Goal: Entertainment & Leisure: Consume media (video, audio)

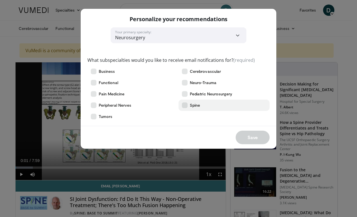
click at [198, 104] on span "Spine" at bounding box center [195, 106] width 10 height 6
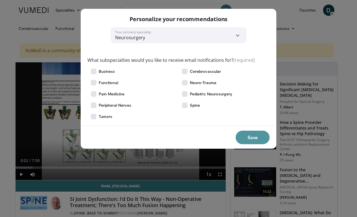
click at [260, 141] on button "Save" at bounding box center [252, 138] width 34 height 14
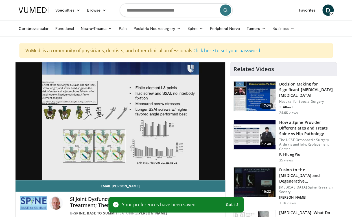
click at [331, 13] on icon at bounding box center [332, 14] width 4 height 4
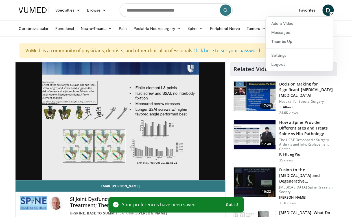
click at [331, 13] on icon at bounding box center [332, 14] width 4 height 4
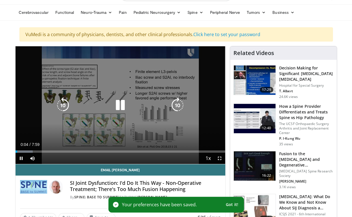
scroll to position [28, 0]
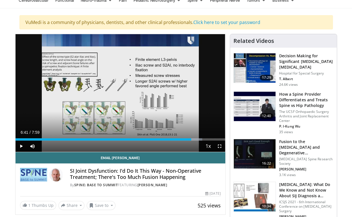
drag, startPoint x: 34, startPoint y: 138, endPoint x: 192, endPoint y: 140, distance: 157.9
click at [192, 140] on div "Loaded : 89.05% 6:41 6:42" at bounding box center [121, 137] width 210 height 5
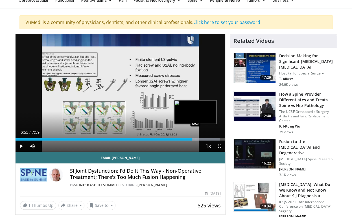
click at [196, 139] on div "Progress Bar" at bounding box center [196, 139] width 1 height 2
click at [200, 140] on div "Progress Bar" at bounding box center [200, 139] width 1 height 2
click at [209, 140] on div "Progress Bar" at bounding box center [209, 139] width 1 height 2
click at [221, 139] on div "Progress Bar" at bounding box center [221, 139] width 1 height 2
